Goal: Task Accomplishment & Management: Manage account settings

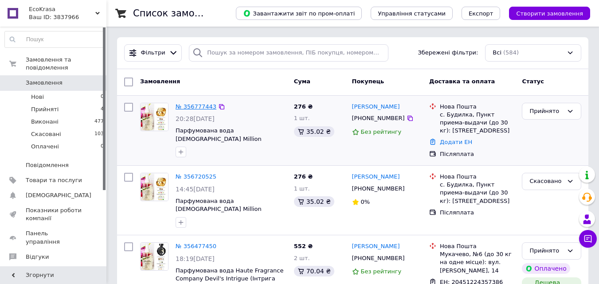
click at [198, 105] on link "№ 356777443" at bounding box center [195, 106] width 41 height 7
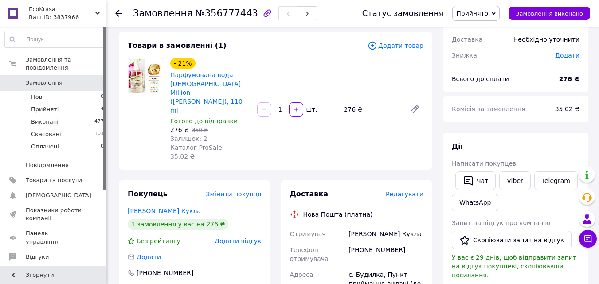
scroll to position [133, 0]
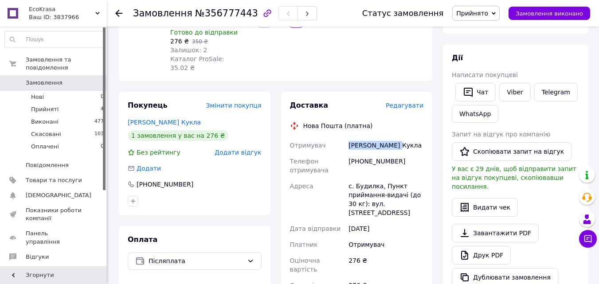
drag, startPoint x: 347, startPoint y: 107, endPoint x: 409, endPoint y: 112, distance: 62.2
click at [409, 137] on div "[PERSON_NAME] Кукла" at bounding box center [386, 145] width 78 height 16
copy div "[PERSON_NAME] Кукла"
drag, startPoint x: 358, startPoint y: 127, endPoint x: 409, endPoint y: 129, distance: 51.0
click at [408, 153] on div "[PHONE_NUMBER]" at bounding box center [386, 165] width 78 height 25
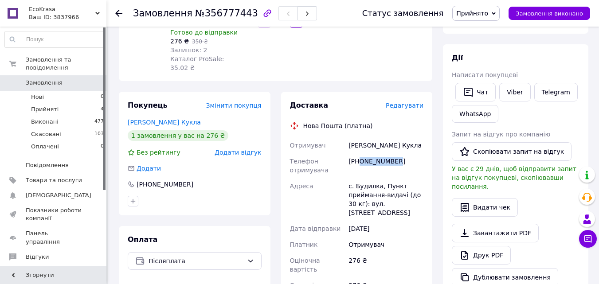
copy div "0939792063"
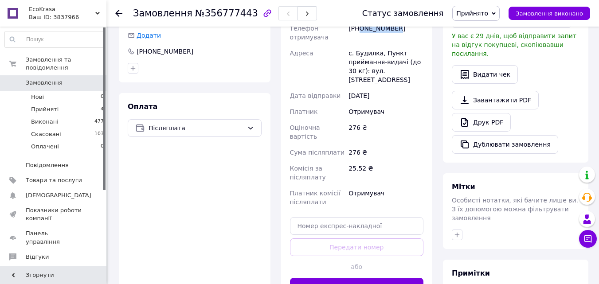
scroll to position [0, 0]
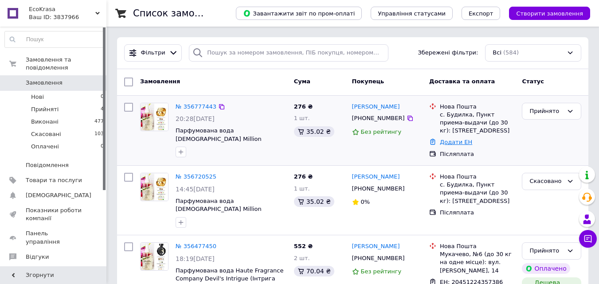
click at [463, 142] on link "Додати ЕН" at bounding box center [456, 142] width 32 height 7
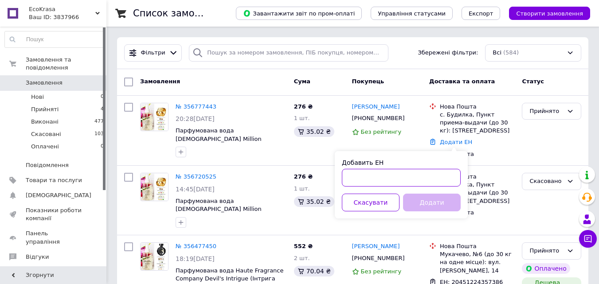
click at [368, 179] on input "Добавить ЕН" at bounding box center [401, 178] width 119 height 18
paste input "20451225328866"
type input "20451225328866"
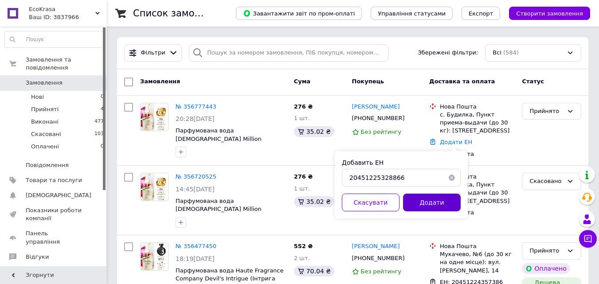
click at [427, 201] on button "Додати" at bounding box center [432, 203] width 58 height 18
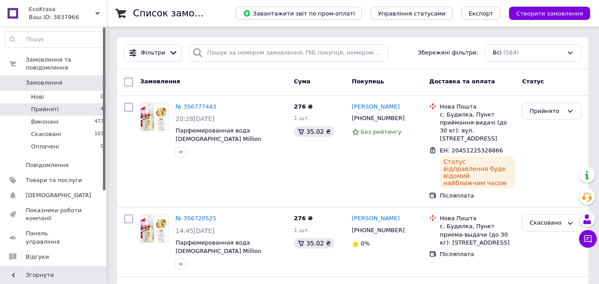
click at [44, 105] on span "Прийняті" at bounding box center [44, 109] width 27 height 8
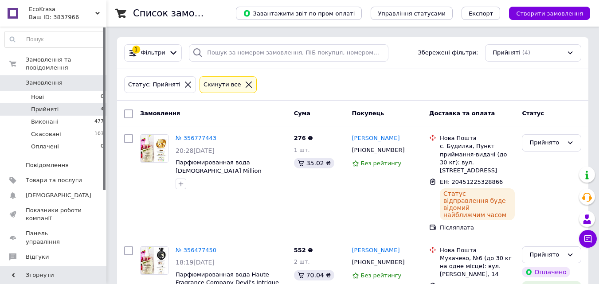
scroll to position [205, 0]
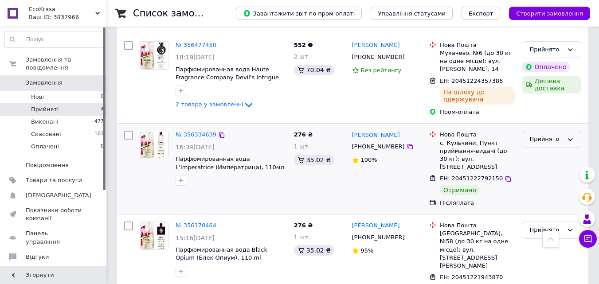
click at [560, 135] on div "Прийнято" at bounding box center [546, 139] width 34 height 9
click at [542, 150] on li "Виконано" at bounding box center [551, 158] width 58 height 16
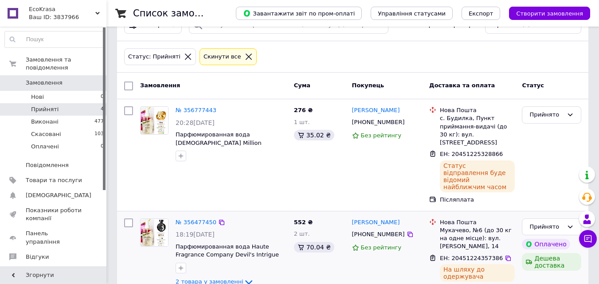
scroll to position [0, 0]
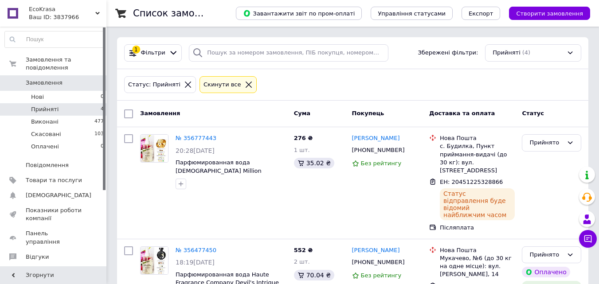
click at [42, 79] on span "Замовлення" at bounding box center [44, 83] width 37 height 8
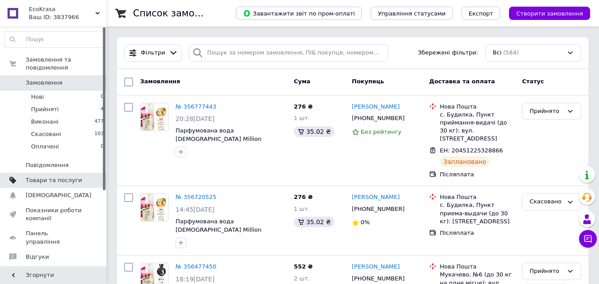
click at [56, 176] on span "Товари та послуги" at bounding box center [54, 180] width 56 height 8
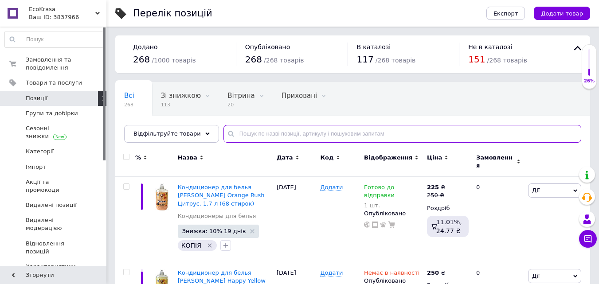
click at [267, 132] on input "text" at bounding box center [402, 134] width 358 height 18
paste input "Devil's Intrigue"
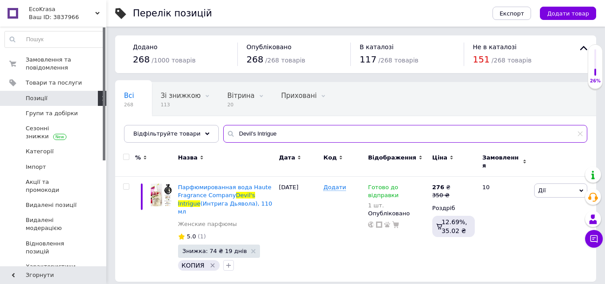
drag, startPoint x: 235, startPoint y: 141, endPoint x: 218, endPoint y: 141, distance: 17.7
click at [223, 141] on input "Devil's Intrigue" at bounding box center [405, 134] width 364 height 18
paste input "[US_STATE] Be Delicious"
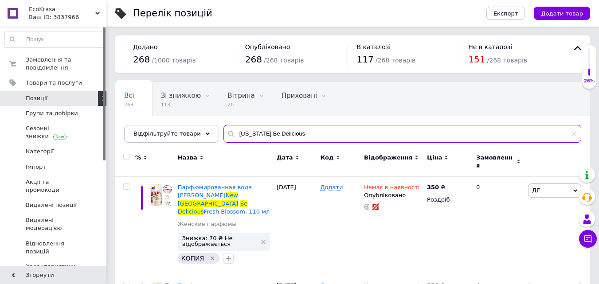
drag, startPoint x: 285, startPoint y: 136, endPoint x: 222, endPoint y: 141, distance: 63.6
click at [223, 141] on input "[US_STATE] Be Delicious" at bounding box center [402, 134] width 358 height 18
paste input "Marry Me"
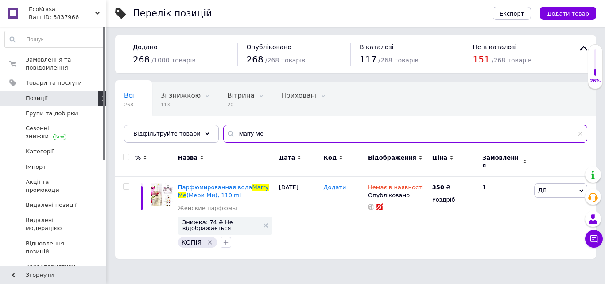
drag, startPoint x: 262, startPoint y: 134, endPoint x: 217, endPoint y: 135, distance: 45.7
click at [223, 135] on div "Marry Me" at bounding box center [405, 134] width 364 height 18
paste input "odern Princess"
drag, startPoint x: 292, startPoint y: 134, endPoint x: 216, endPoint y: 139, distance: 76.8
click at [223, 136] on div "Modern Princess" at bounding box center [405, 134] width 364 height 18
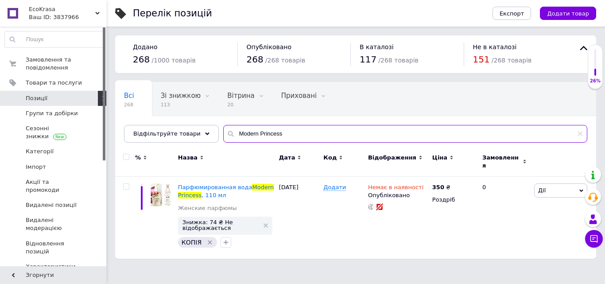
paste input "[DEMOGRAPHIC_DATA] Million"
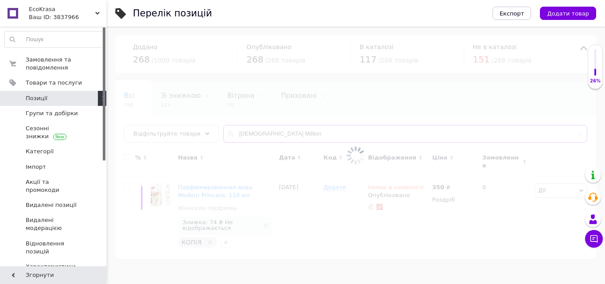
type input "[DEMOGRAPHIC_DATA] Million"
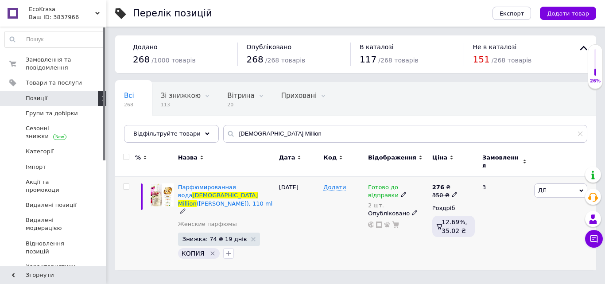
click at [394, 184] on span "Готово до відправки" at bounding box center [383, 192] width 31 height 17
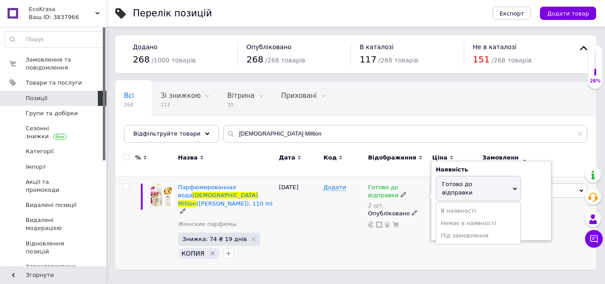
click at [460, 181] on span "Готово до відправки" at bounding box center [457, 188] width 31 height 15
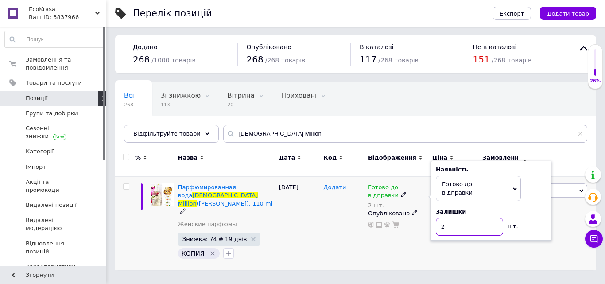
click at [460, 218] on input "2" at bounding box center [469, 227] width 67 height 18
type input "1"
